Goal: Use online tool/utility: Utilize a website feature to perform a specific function

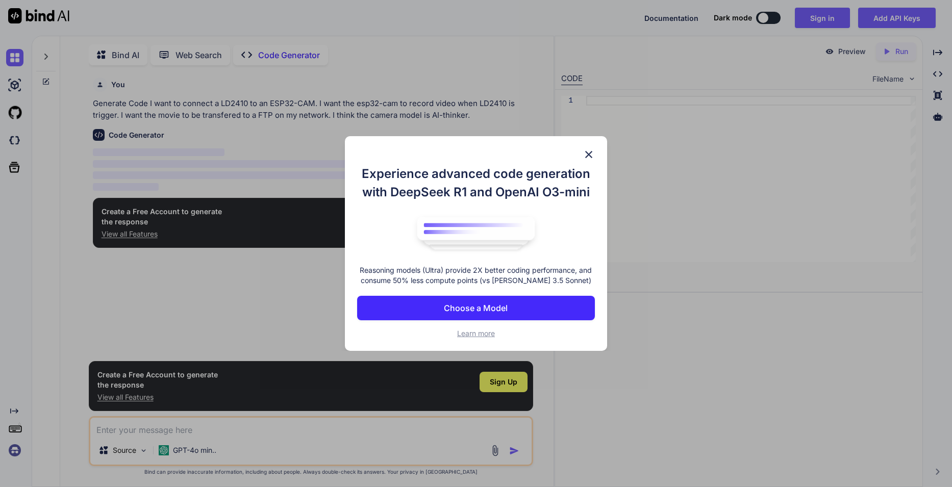
scroll to position [4, 0]
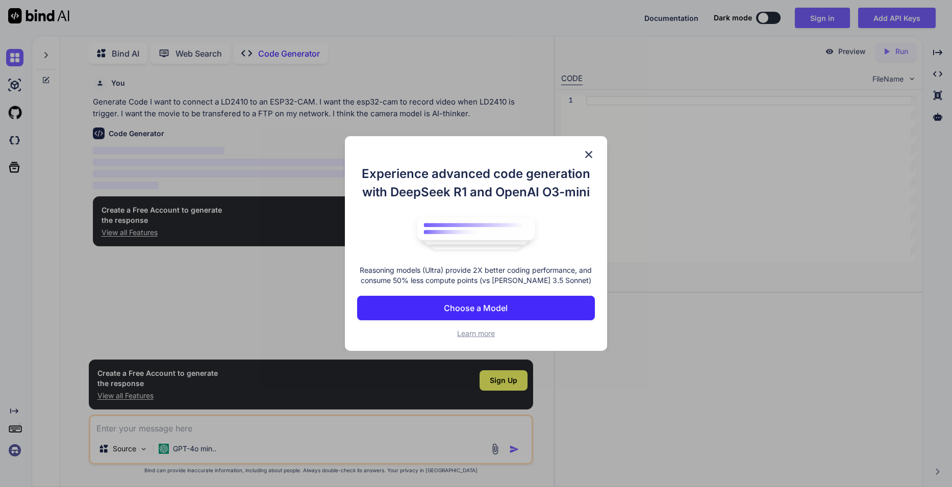
click at [590, 153] on img at bounding box center [588, 154] width 12 height 12
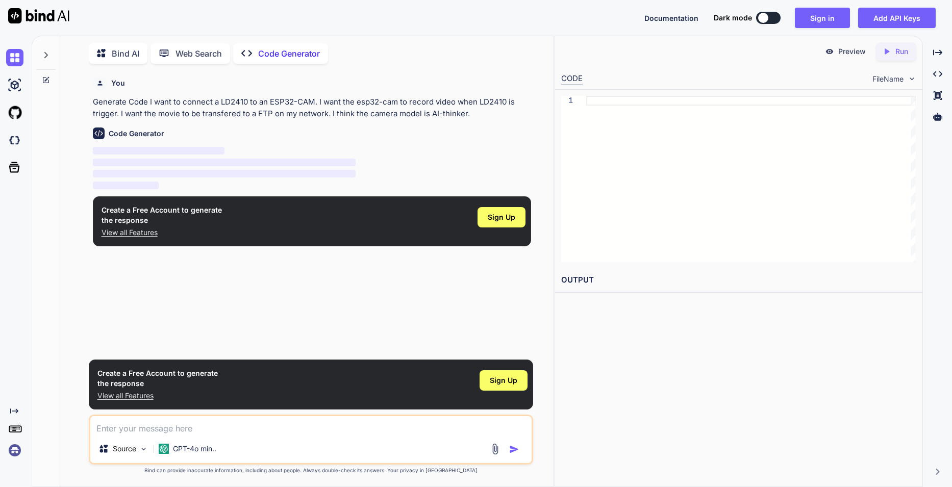
type textarea "x"
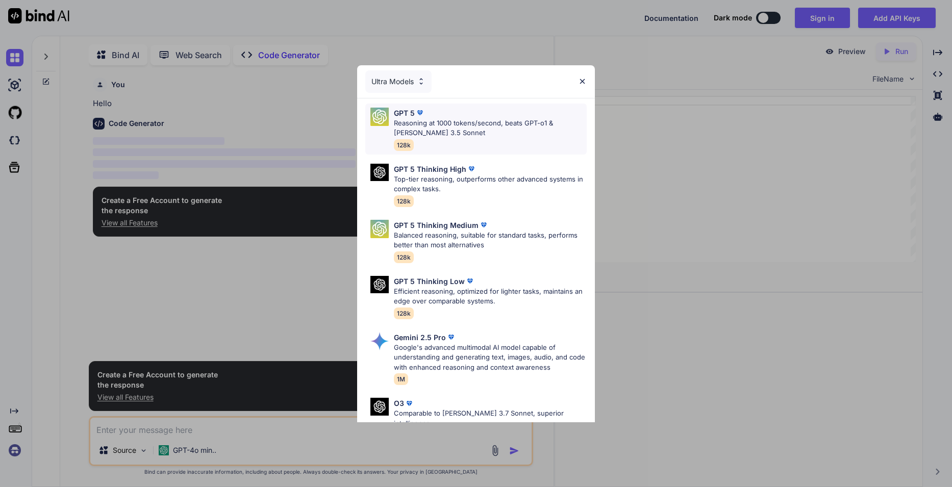
scroll to position [4, 0]
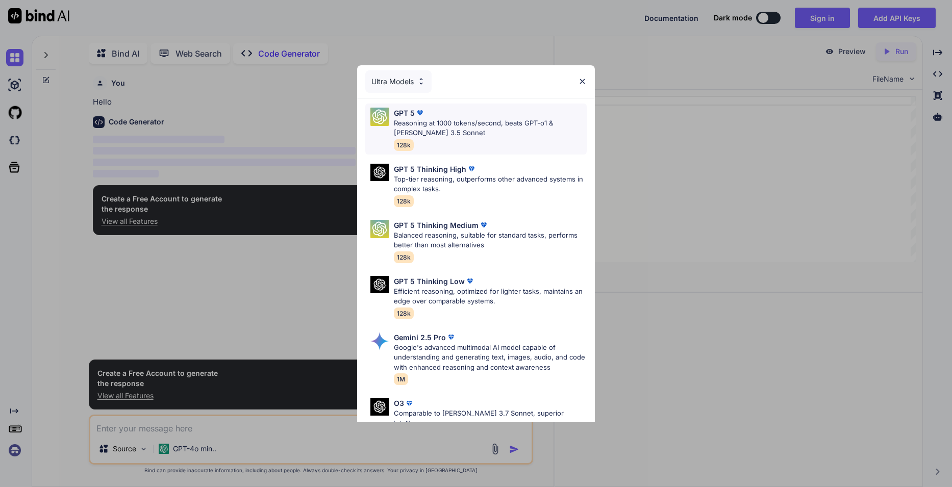
type textarea "x"
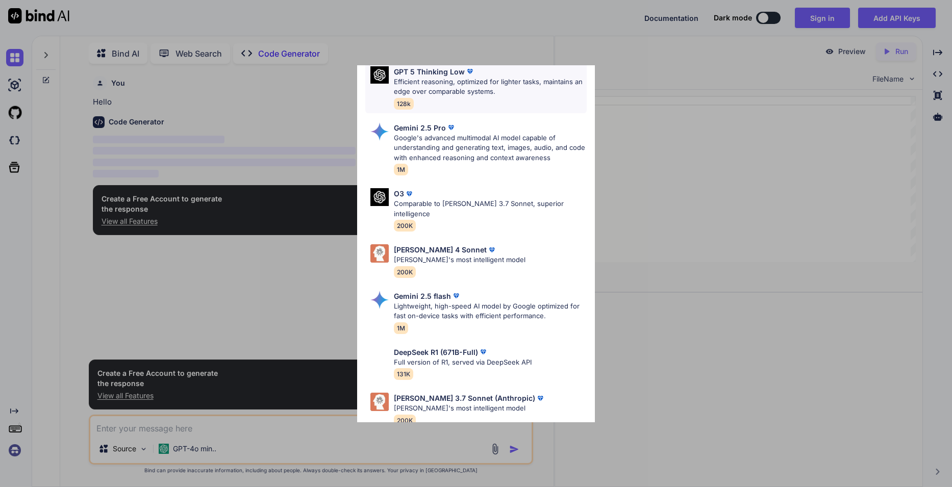
scroll to position [255, 0]
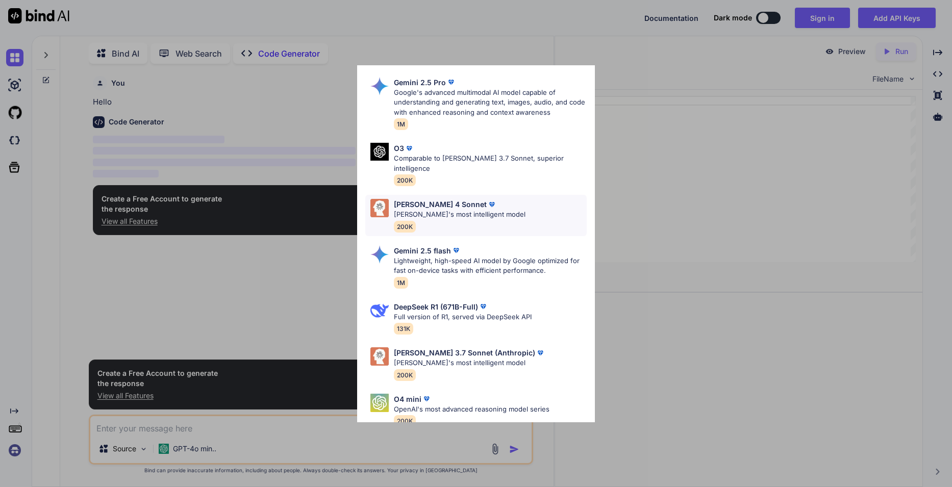
click at [497, 204] on div "Claude 4 Sonnet Claude's most intelligent model 200K" at bounding box center [476, 215] width 222 height 41
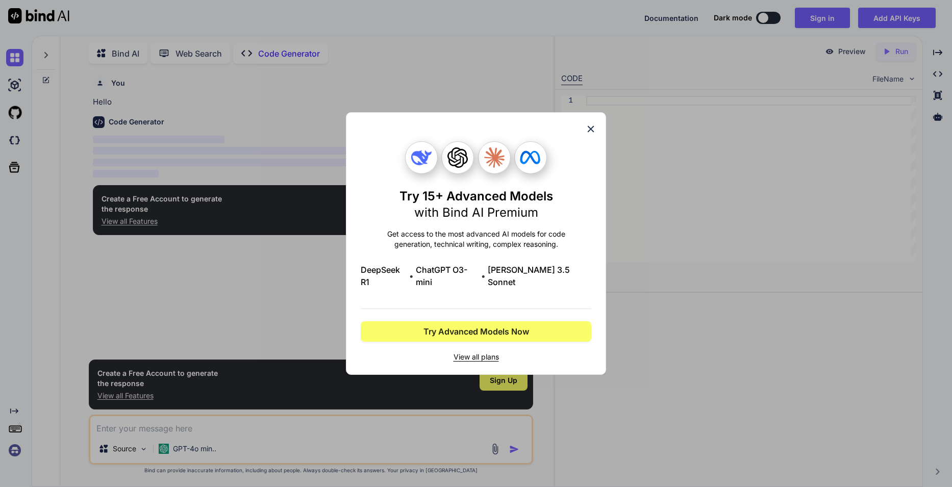
click at [590, 132] on icon at bounding box center [590, 128] width 11 height 11
